Goal: Obtain resource: Download file/media

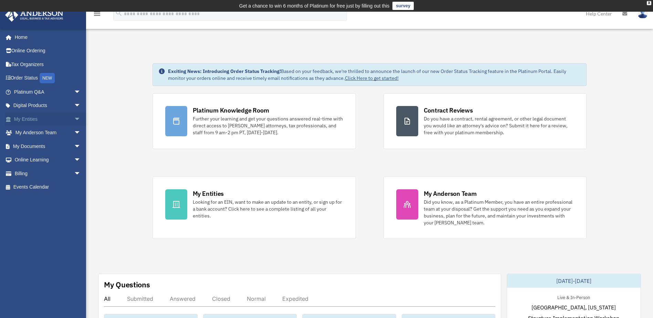
click at [74, 121] on span "arrow_drop_down" at bounding box center [81, 119] width 14 height 14
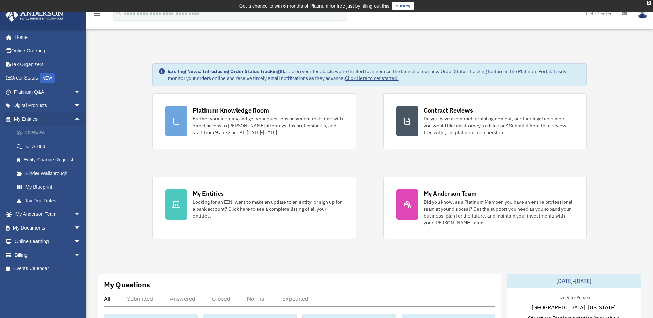
click at [36, 132] on link "Overview" at bounding box center [51, 133] width 82 height 14
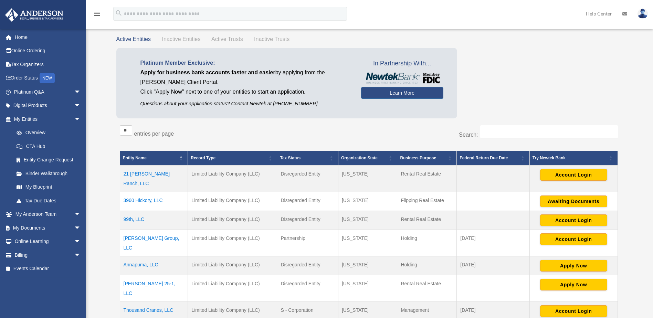
scroll to position [69, 0]
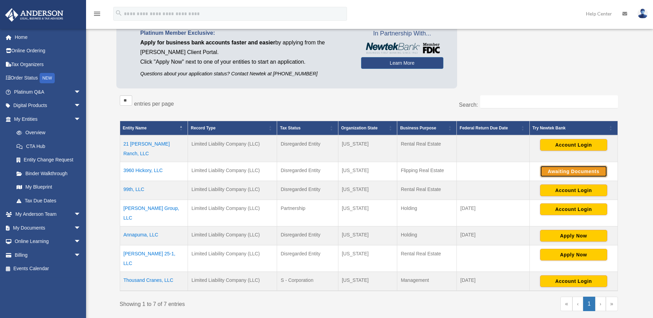
click at [579, 166] on button "Awaiting Documents" at bounding box center [573, 172] width 67 height 12
click at [74, 228] on span "arrow_drop_down" at bounding box center [81, 228] width 14 height 14
click at [30, 238] on link "Box" at bounding box center [51, 242] width 82 height 14
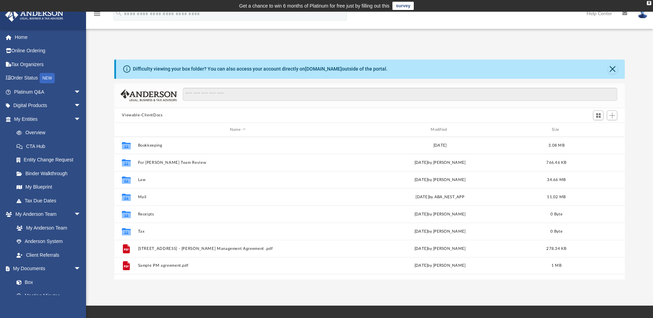
scroll to position [151, 505]
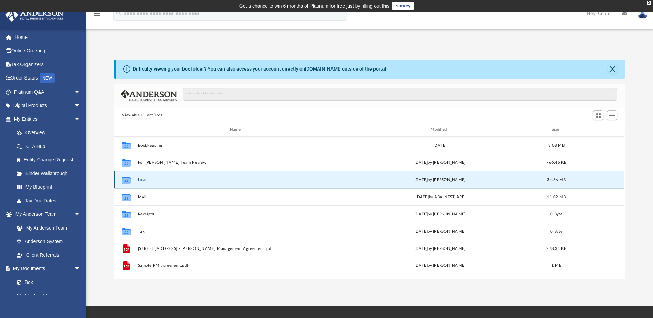
click at [142, 180] on button "Law" at bounding box center [237, 180] width 199 height 4
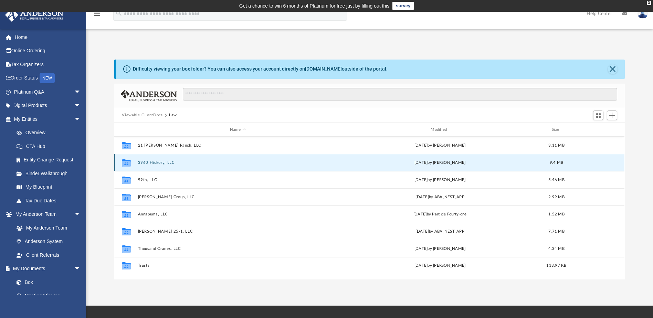
click at [161, 163] on button "3960 Hickory, LLC" at bounding box center [237, 162] width 199 height 4
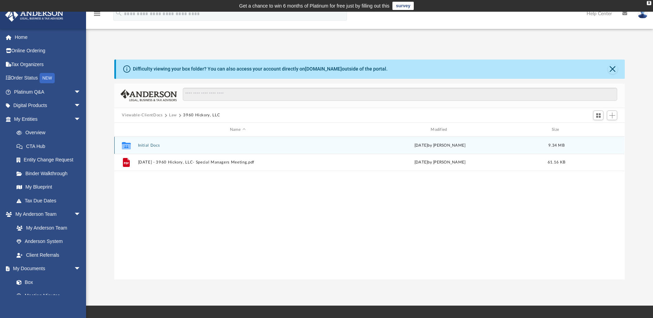
click at [149, 144] on button "Initial Docs" at bounding box center [237, 145] width 199 height 4
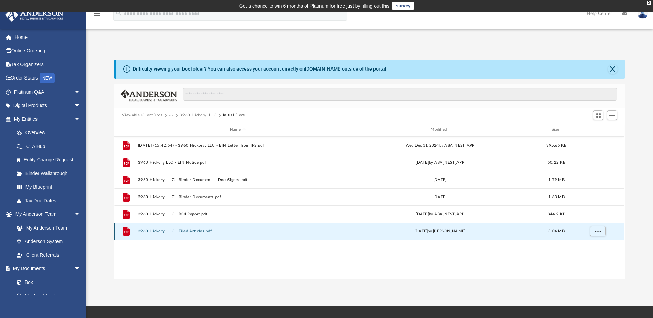
click at [185, 231] on button "3960 Hickory, LLC - Filed Articles.pdf" at bounding box center [237, 231] width 199 height 4
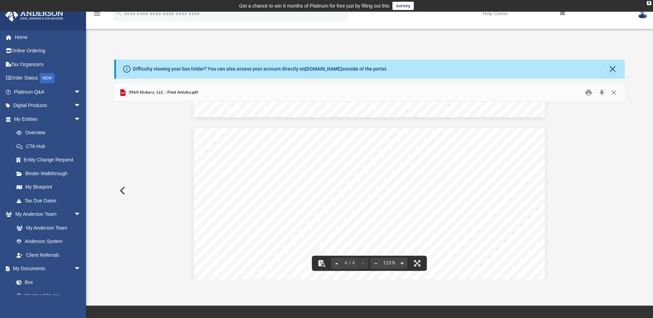
scroll to position [1371, 0]
click at [603, 95] on button "Download" at bounding box center [602, 92] width 12 height 11
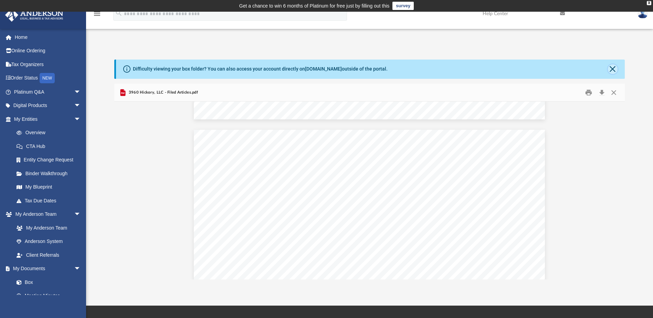
click at [611, 67] on button "Close" at bounding box center [613, 69] width 10 height 10
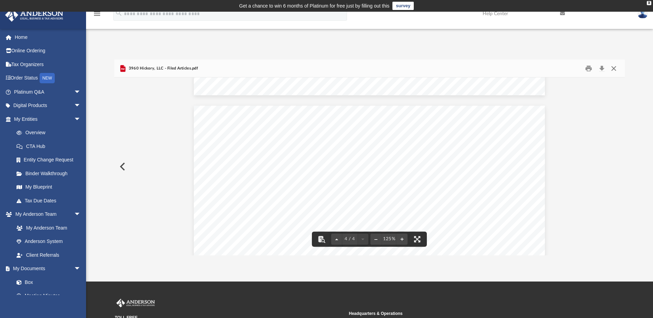
click at [615, 70] on button "Close" at bounding box center [614, 68] width 12 height 11
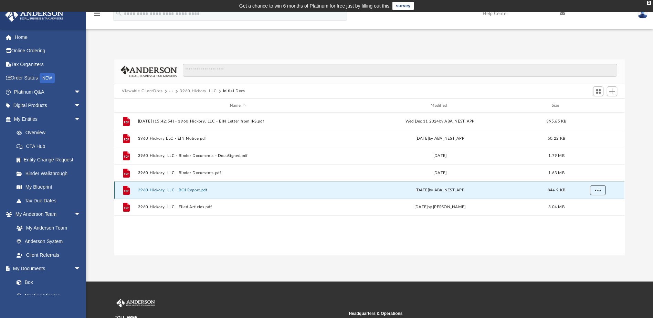
click at [595, 195] on button "More options" at bounding box center [598, 190] width 16 height 10
click at [594, 216] on li "Download" at bounding box center [592, 215] width 20 height 7
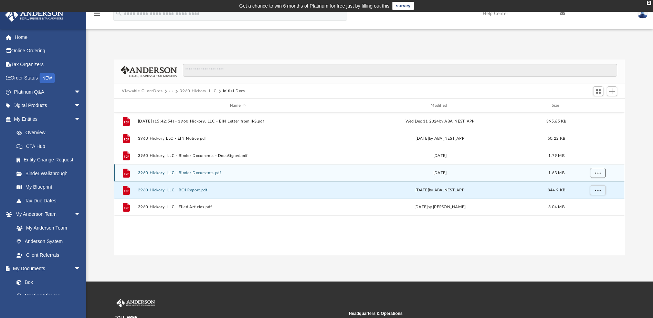
click at [600, 172] on span "More options" at bounding box center [598, 173] width 6 height 4
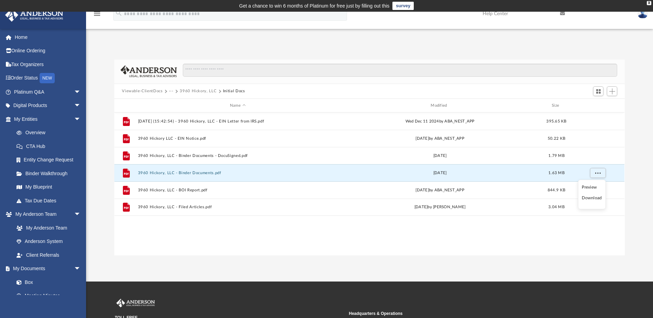
click at [593, 200] on li "Download" at bounding box center [592, 198] width 20 height 7
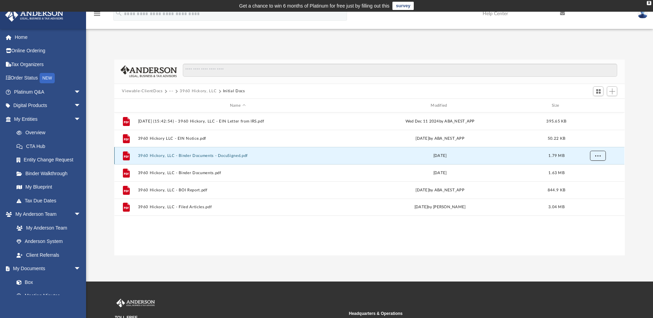
click at [600, 157] on button "More options" at bounding box center [598, 156] width 16 height 10
click at [594, 180] on li "Download" at bounding box center [592, 180] width 20 height 7
click at [184, 280] on div "App 2swank4u@comcast.net Sign Out 2swank4u@comcast.net Home Online Ordering Tax…" at bounding box center [326, 147] width 653 height 270
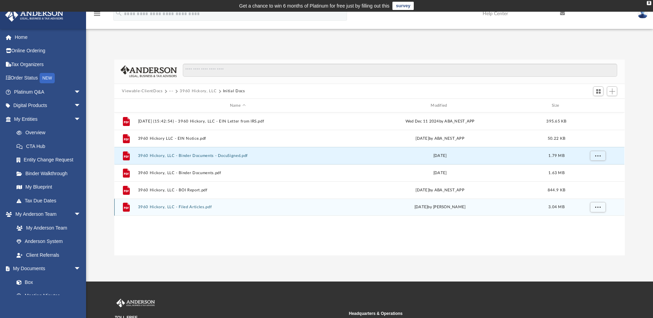
click at [190, 208] on button "3960 Hickory, LLC - Filed Articles.pdf" at bounding box center [237, 207] width 199 height 4
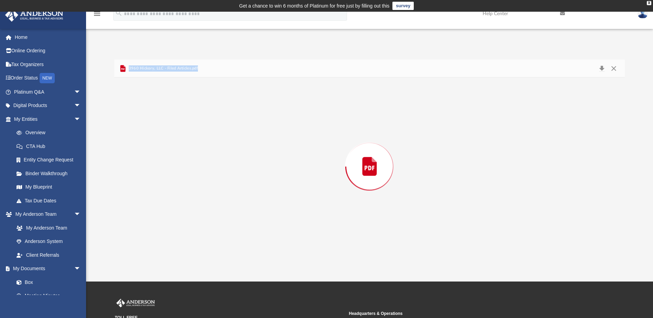
click at [190, 208] on div "Preview" at bounding box center [369, 166] width 510 height 178
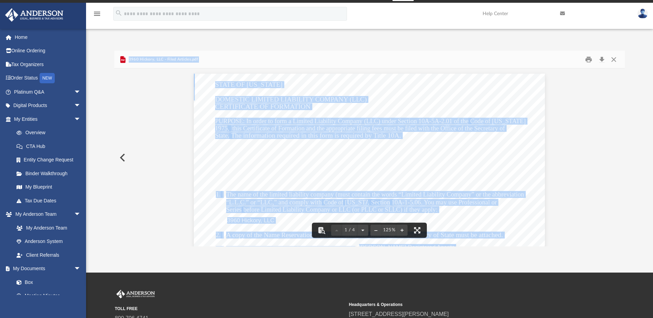
scroll to position [0, 0]
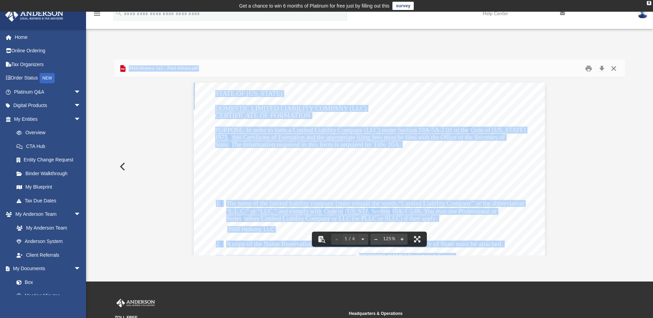
click at [612, 68] on button "Close" at bounding box center [614, 68] width 12 height 11
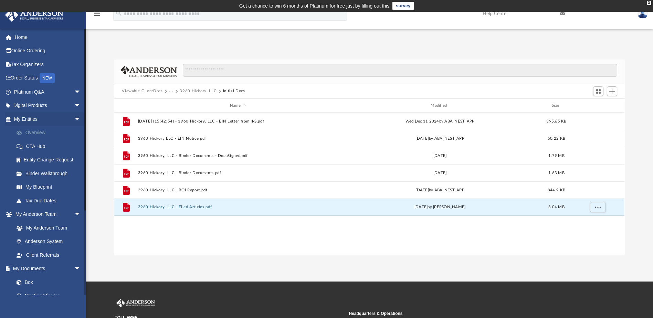
click at [38, 131] on link "Overview" at bounding box center [51, 133] width 82 height 14
click at [36, 133] on link "Overview" at bounding box center [51, 133] width 82 height 14
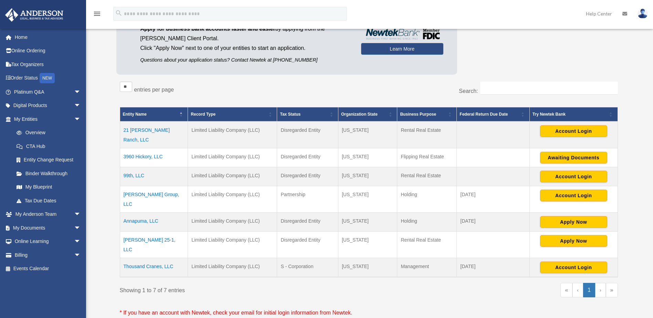
scroll to position [81, 0]
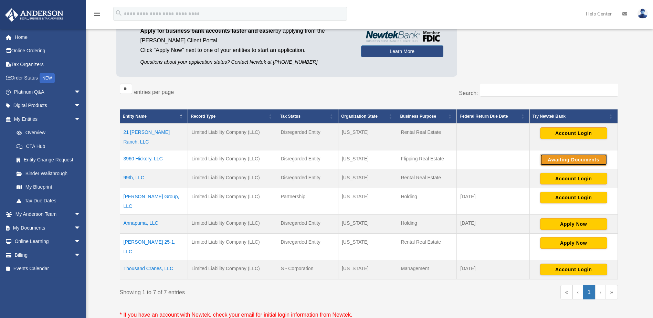
click at [575, 154] on button "Awaiting Documents" at bounding box center [573, 160] width 67 height 12
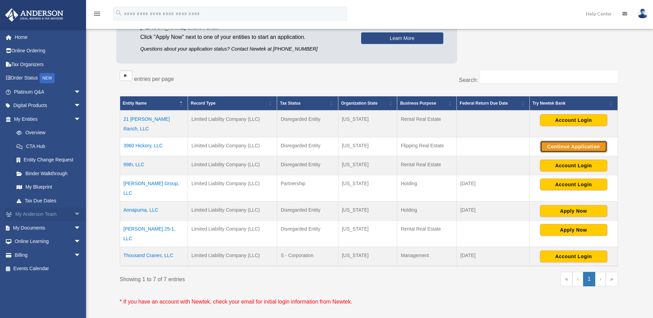
scroll to position [115, 0]
